Goal: Navigation & Orientation: Understand site structure

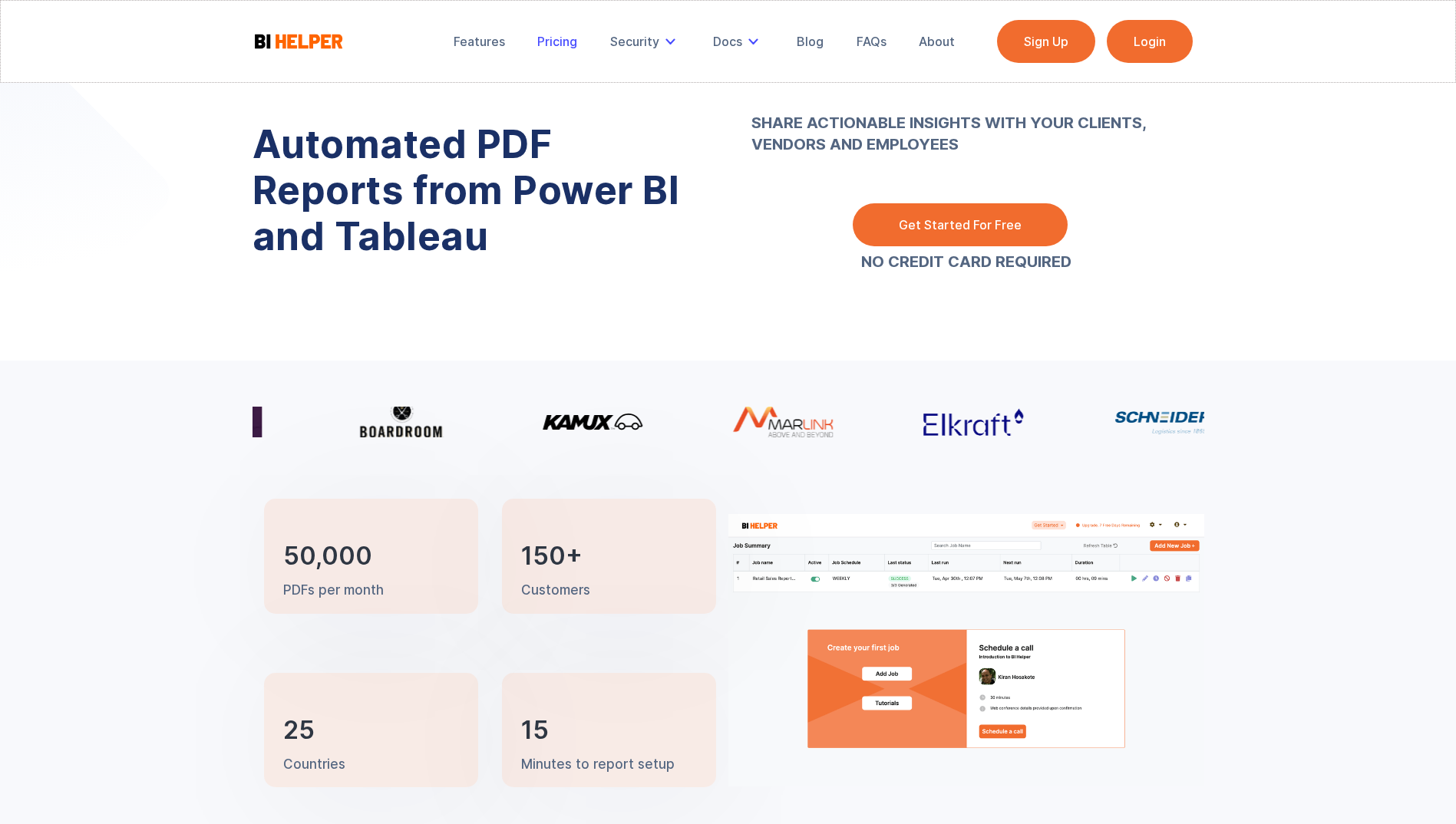
click at [561, 36] on div "Pricing" at bounding box center [557, 41] width 40 height 15
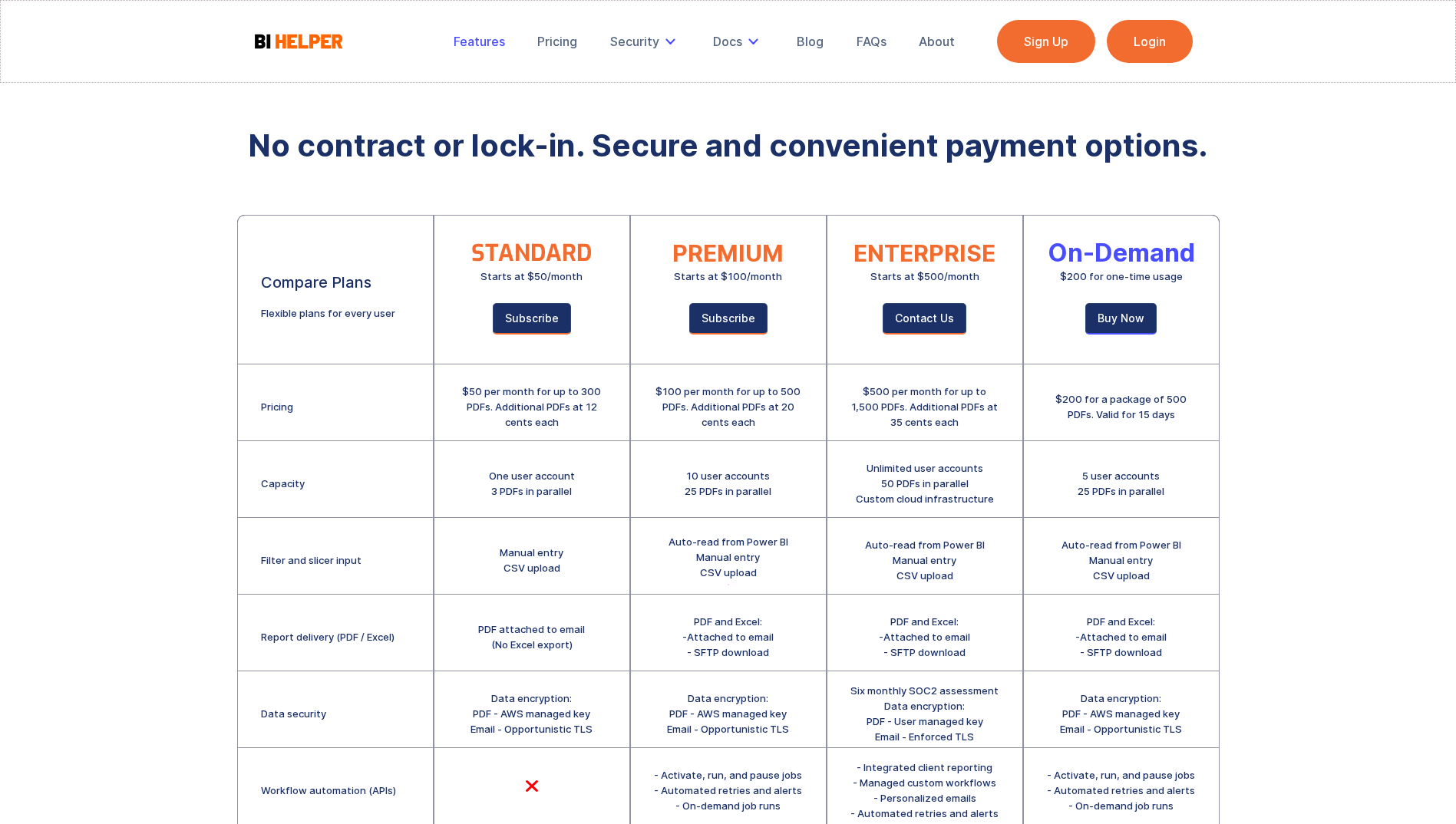
click at [498, 39] on div "Features" at bounding box center [479, 41] width 52 height 15
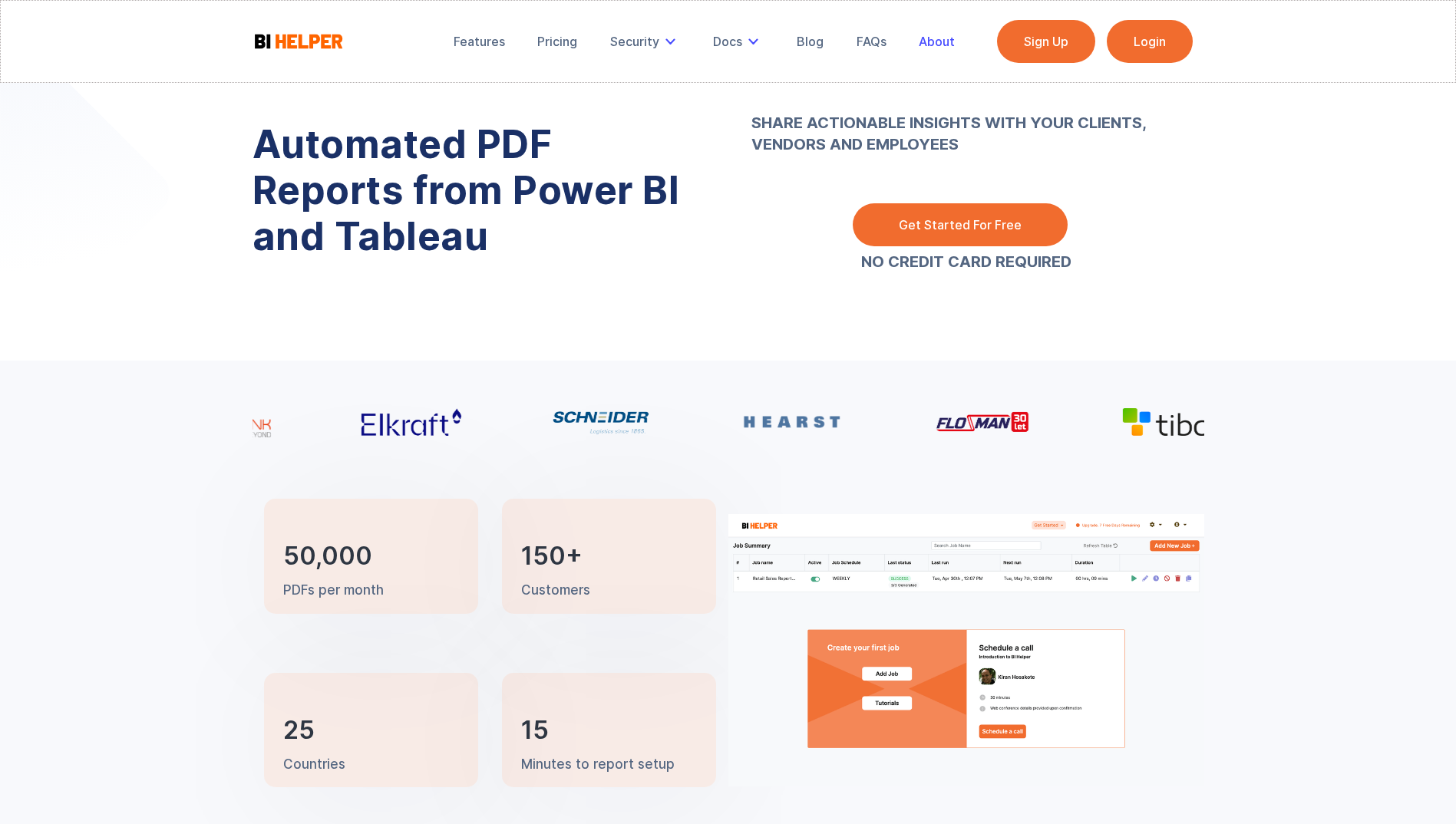
click at [937, 44] on div "About" at bounding box center [937, 41] width 36 height 15
